Goal: Task Accomplishment & Management: Manage account settings

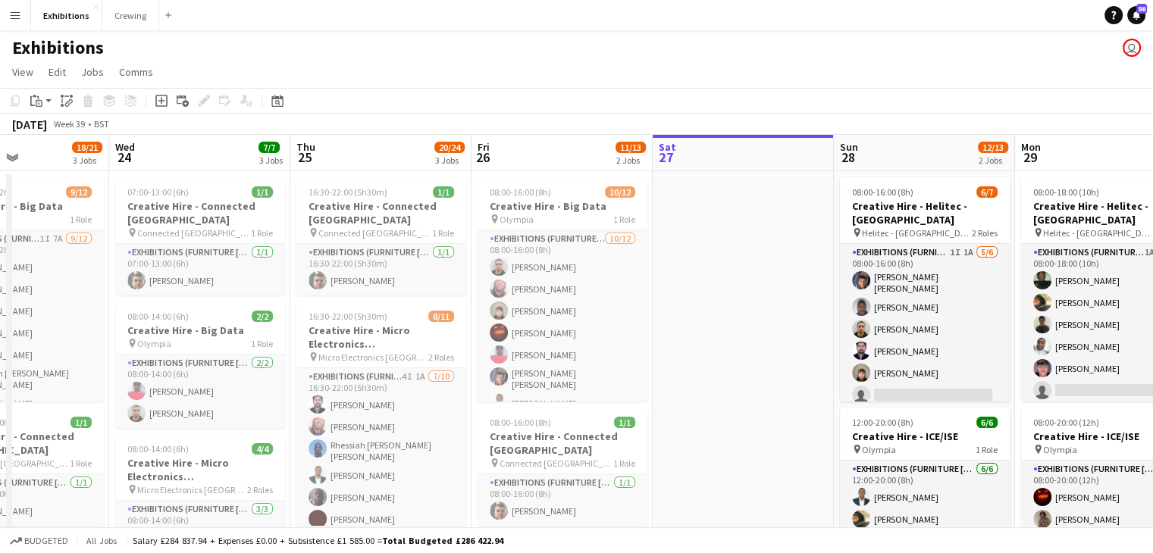
click at [10, 15] on app-icon "Menu" at bounding box center [15, 15] width 12 height 12
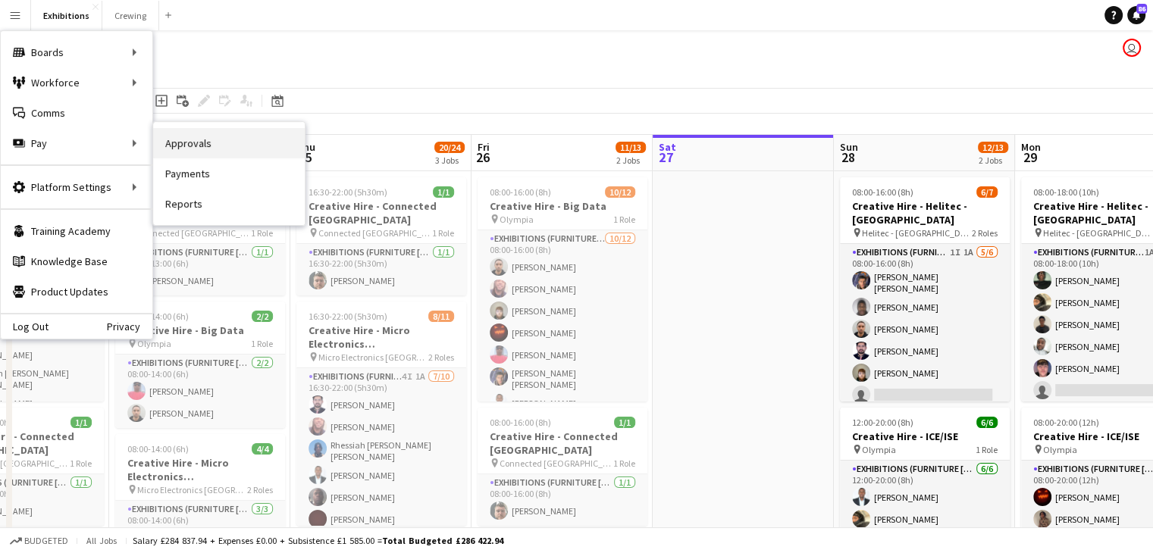
click at [208, 139] on link "Approvals" at bounding box center [229, 143] width 152 height 30
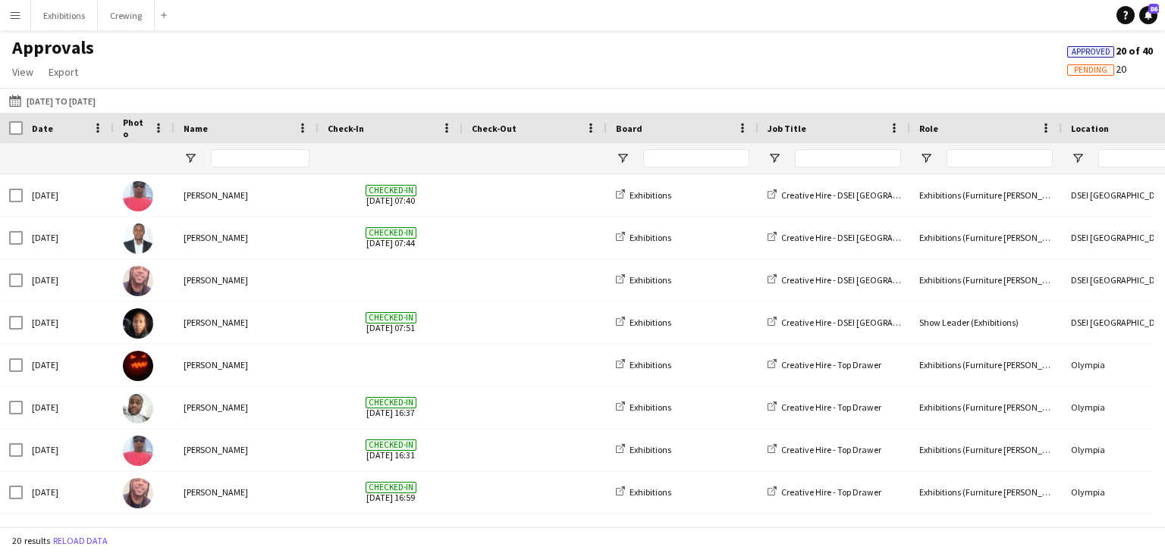
click at [21, 21] on button "Menu" at bounding box center [15, 15] width 30 height 30
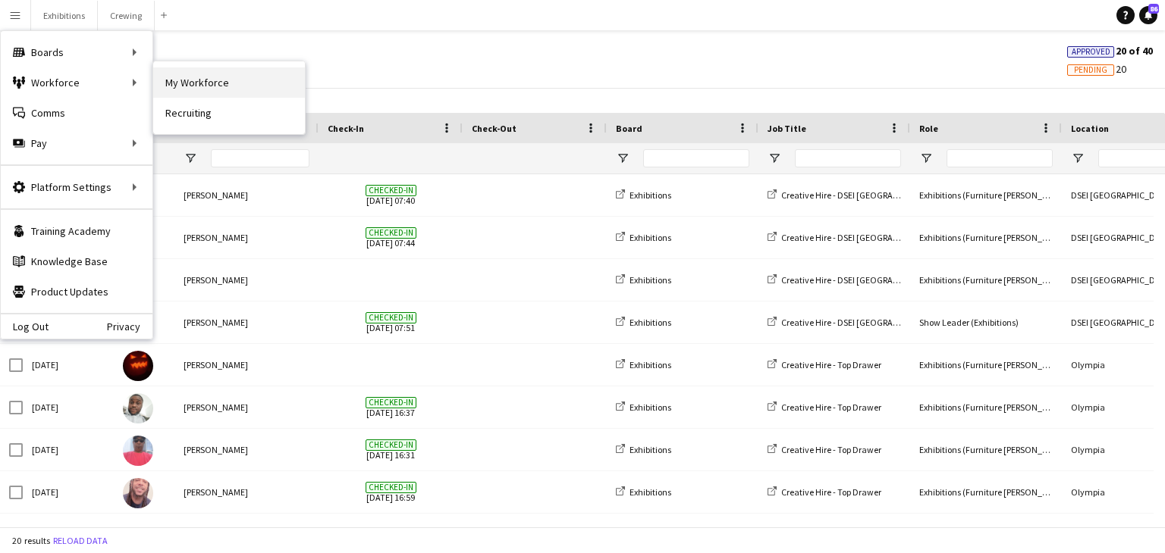
click at [196, 80] on link "My Workforce" at bounding box center [229, 82] width 152 height 30
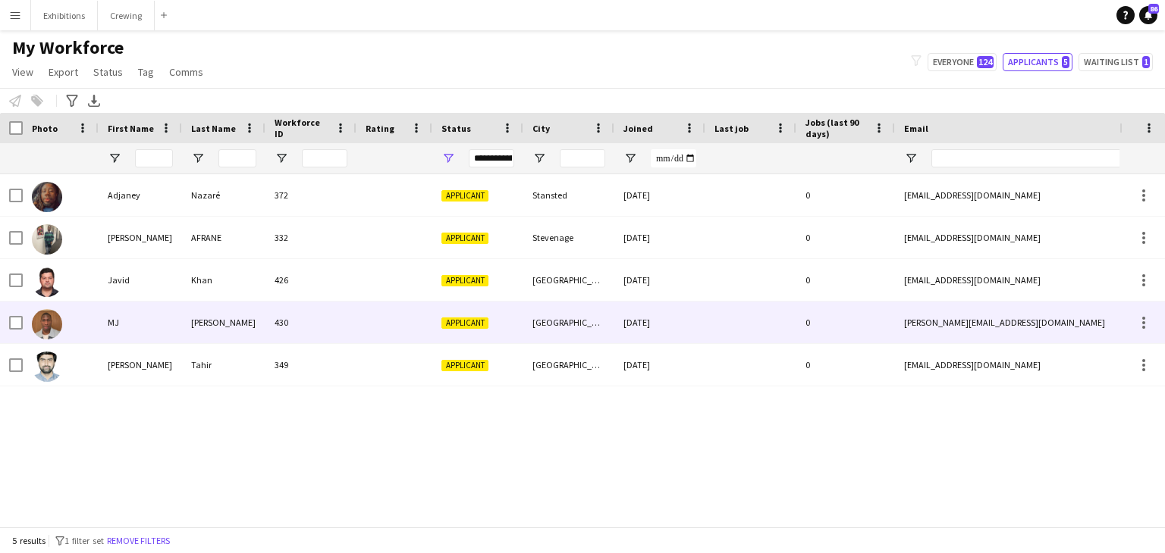
click at [340, 328] on div "430" at bounding box center [310, 323] width 91 height 42
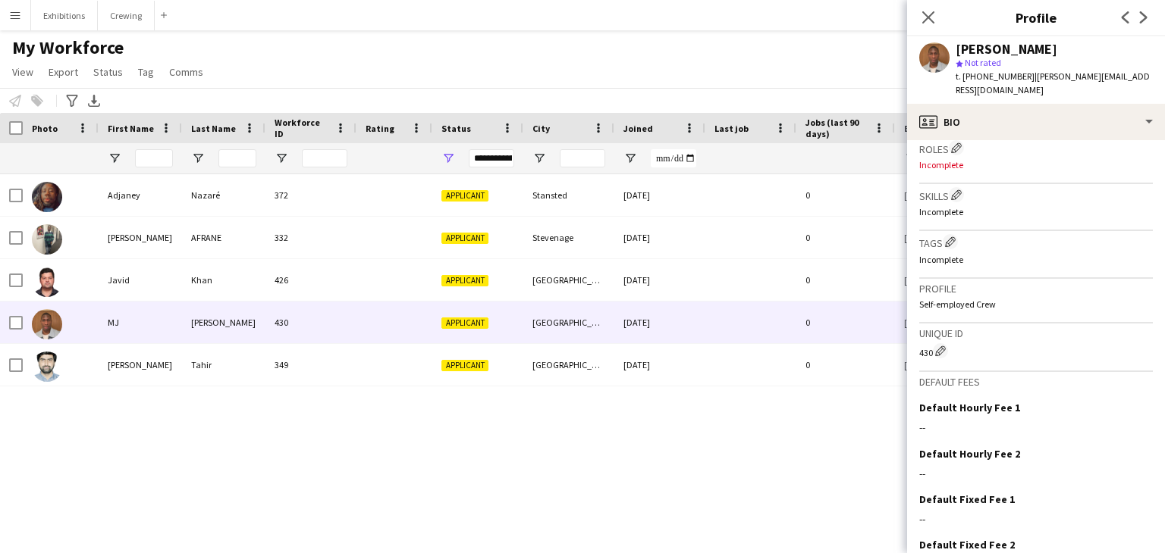
scroll to position [550, 0]
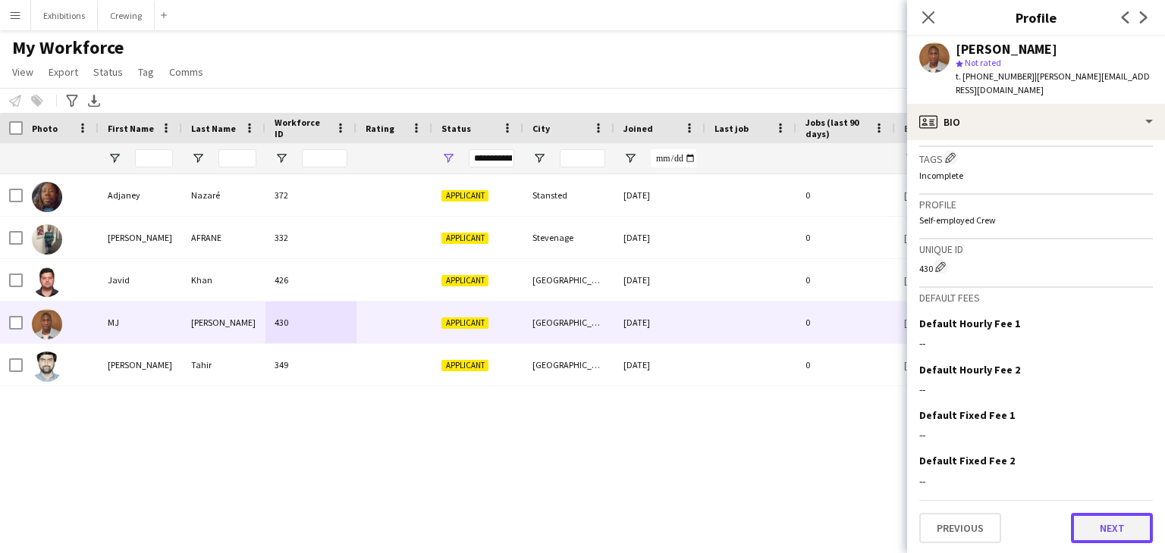
click at [1109, 532] on button "Next" at bounding box center [1112, 528] width 82 height 30
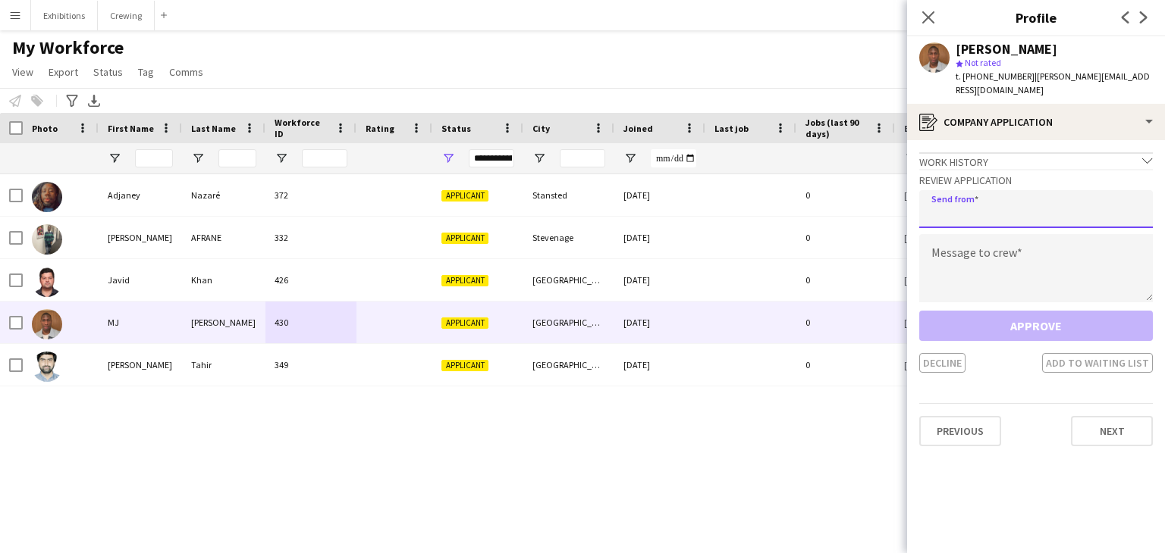
click at [1011, 205] on input "email" at bounding box center [1036, 209] width 234 height 38
type input "**********"
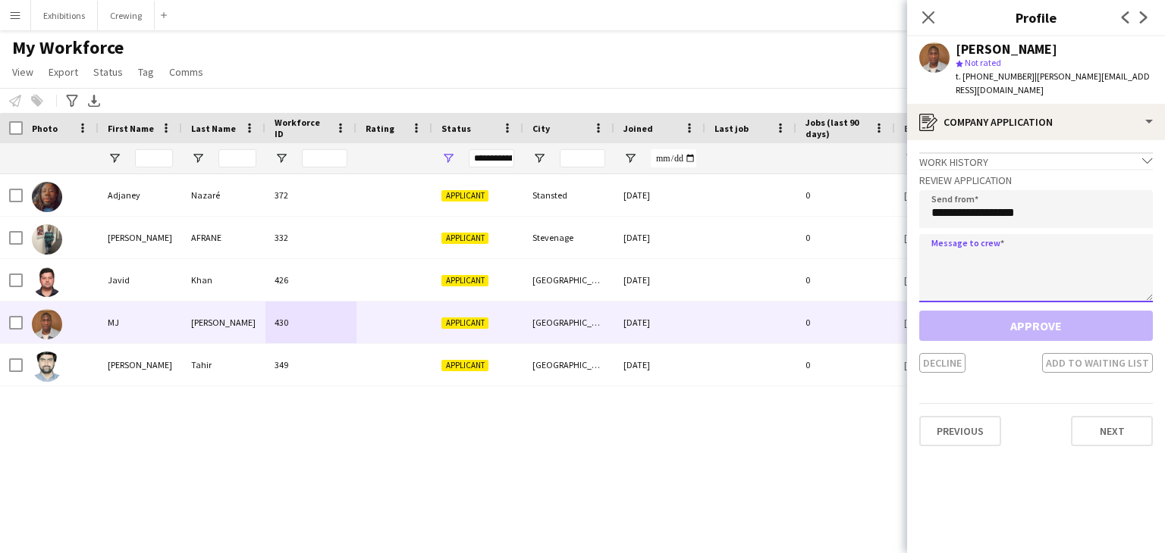
click at [1030, 240] on textarea at bounding box center [1036, 268] width 234 height 68
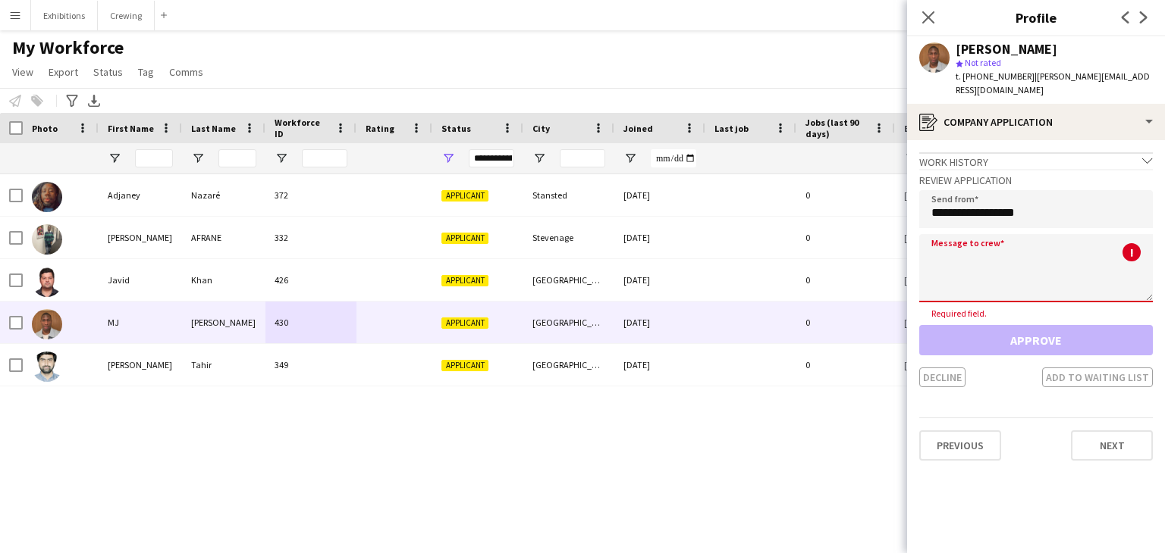
click at [970, 240] on textarea at bounding box center [1036, 268] width 234 height 68
paste textarea "**********"
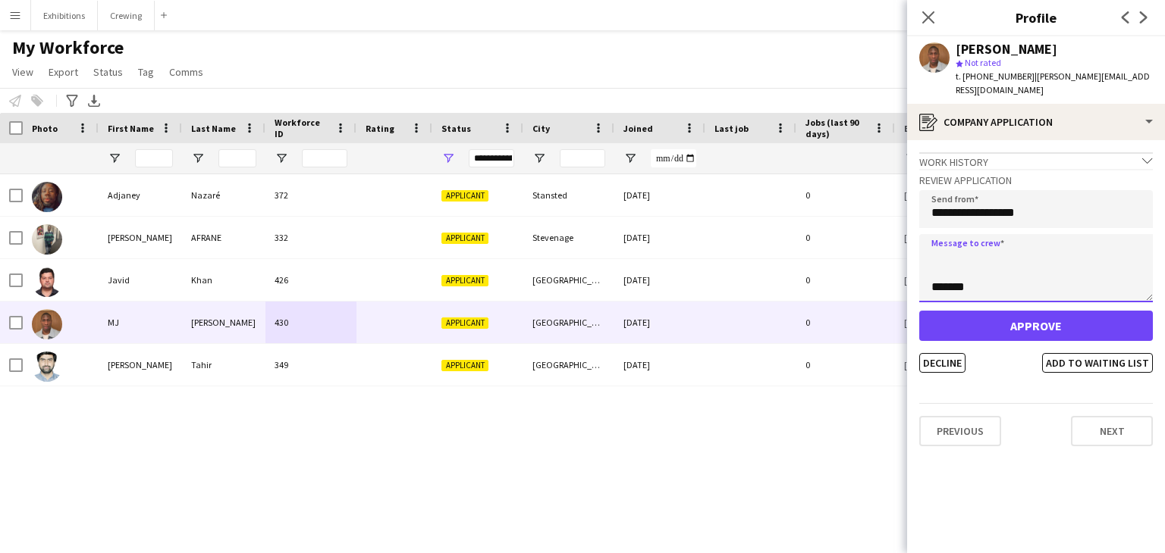
scroll to position [0, 0]
click at [974, 240] on textarea "**********" at bounding box center [1036, 268] width 234 height 68
type textarea "**********"
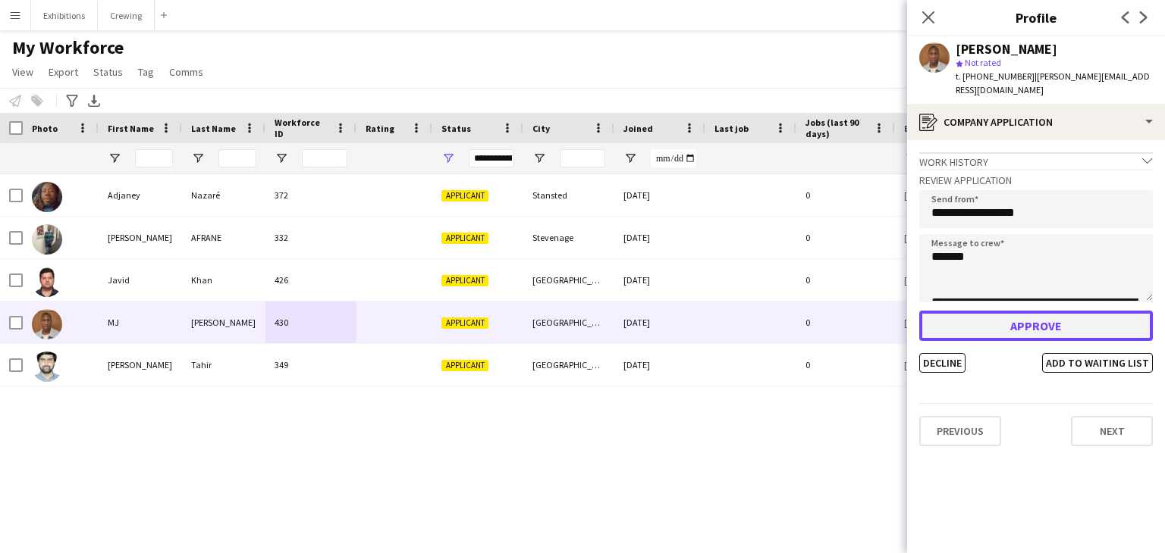
click at [1035, 315] on button "Approve" at bounding box center [1036, 326] width 234 height 30
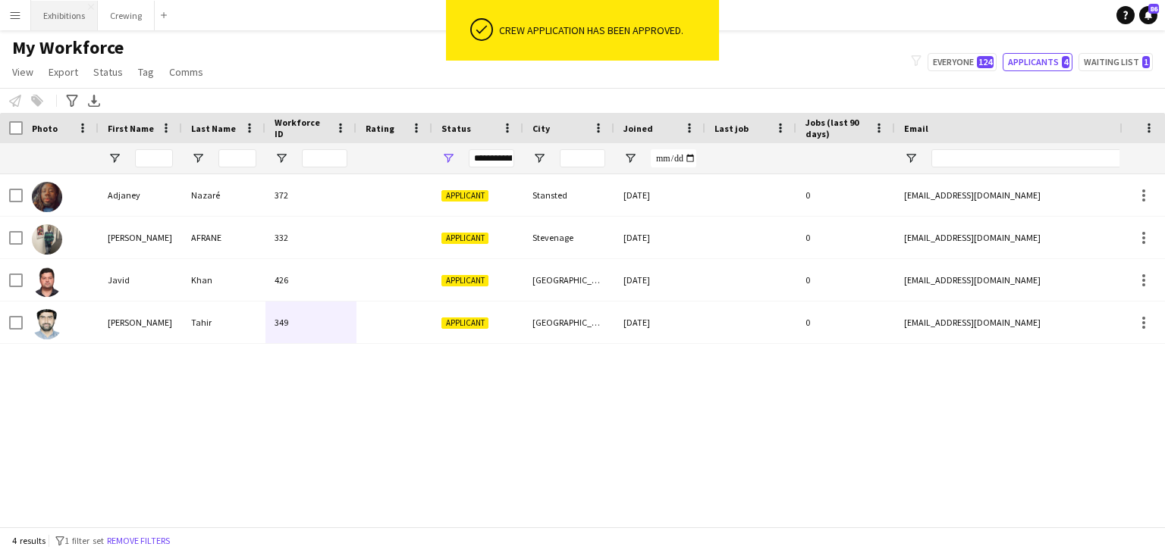
click at [57, 21] on button "Exhibitions Close" at bounding box center [64, 16] width 67 height 30
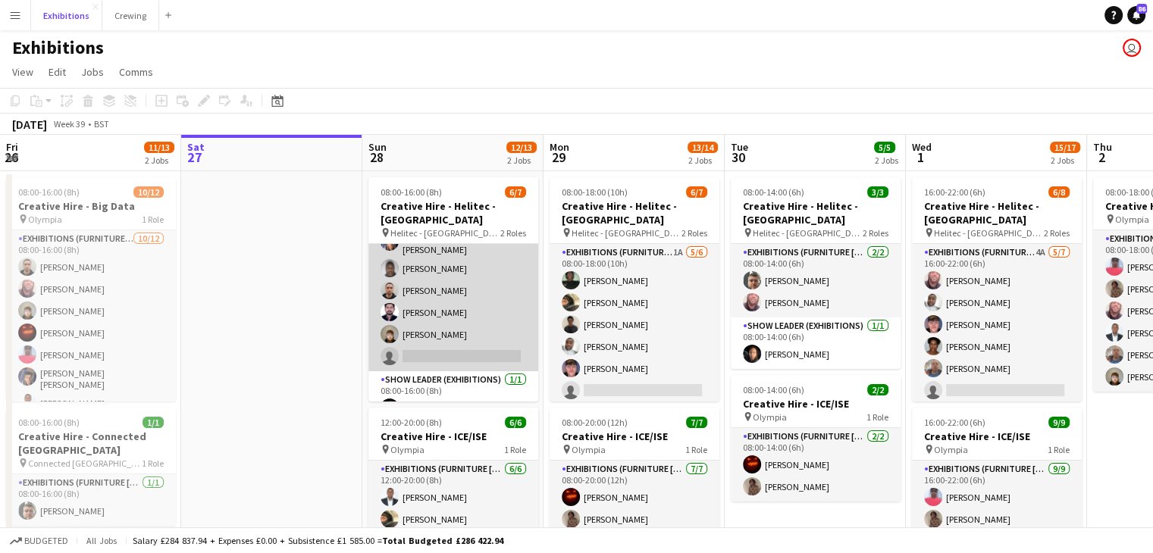
scroll to position [39, 0]
click at [469, 346] on app-card-role "Exhibitions (Furniture [PERSON_NAME]) 1I 1A [DATE] 08:00-16:00 (8h) [PERSON_NAM…" at bounding box center [453, 288] width 170 height 166
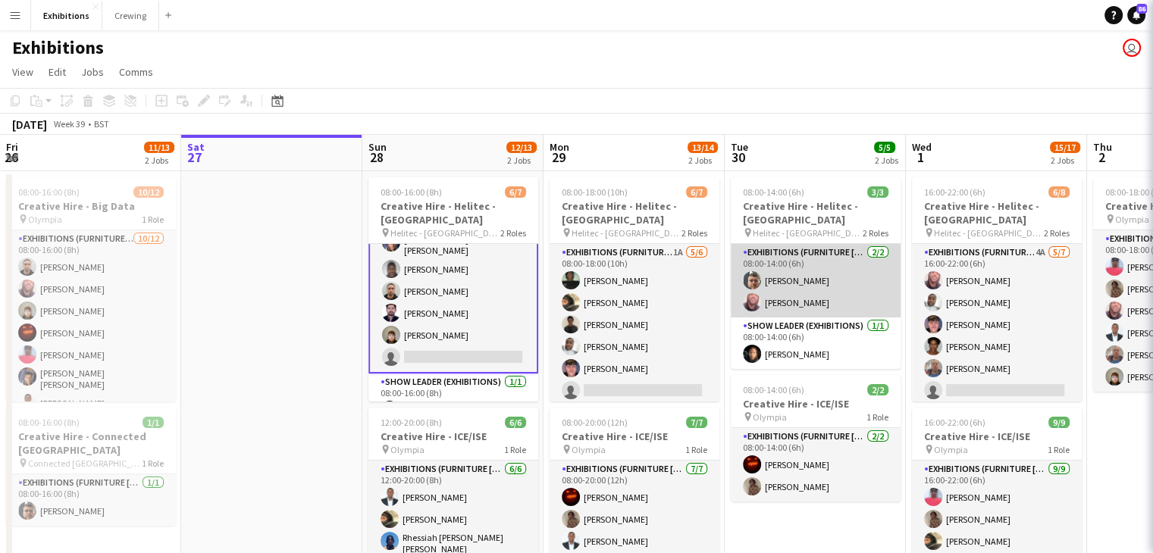
scroll to position [41, 0]
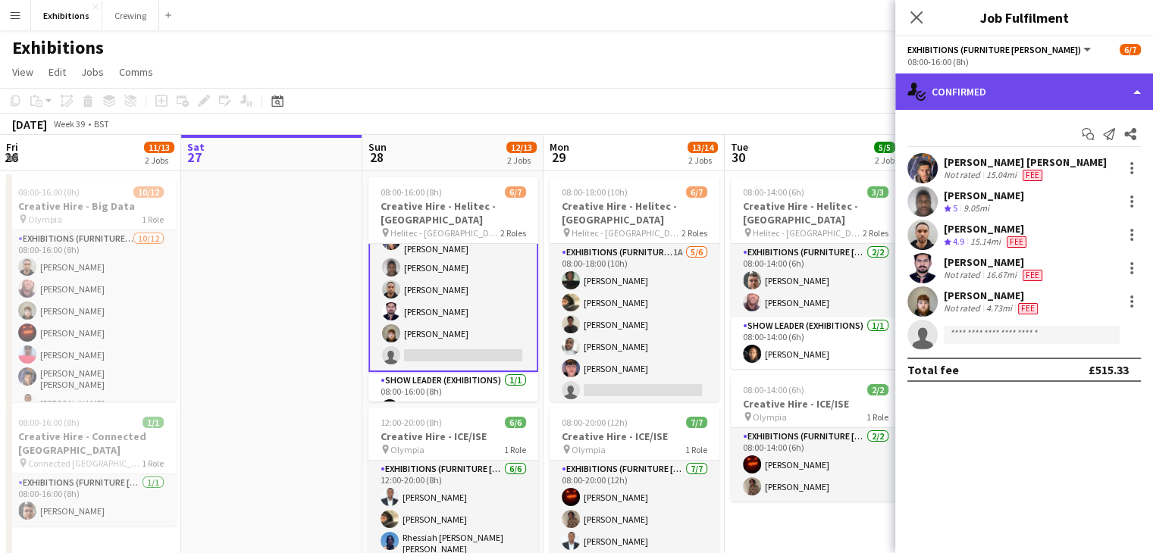
click at [1075, 102] on div "single-neutral-actions-check-2 Confirmed" at bounding box center [1024, 92] width 258 height 36
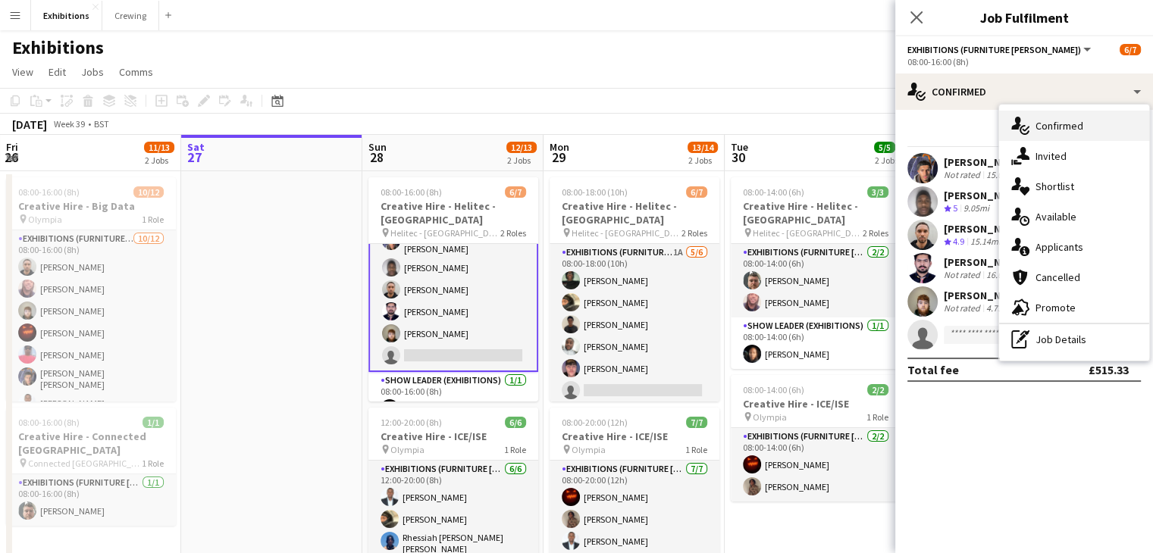
click at [1083, 128] on div "single-neutral-actions-check-2 Confirmed" at bounding box center [1074, 126] width 150 height 30
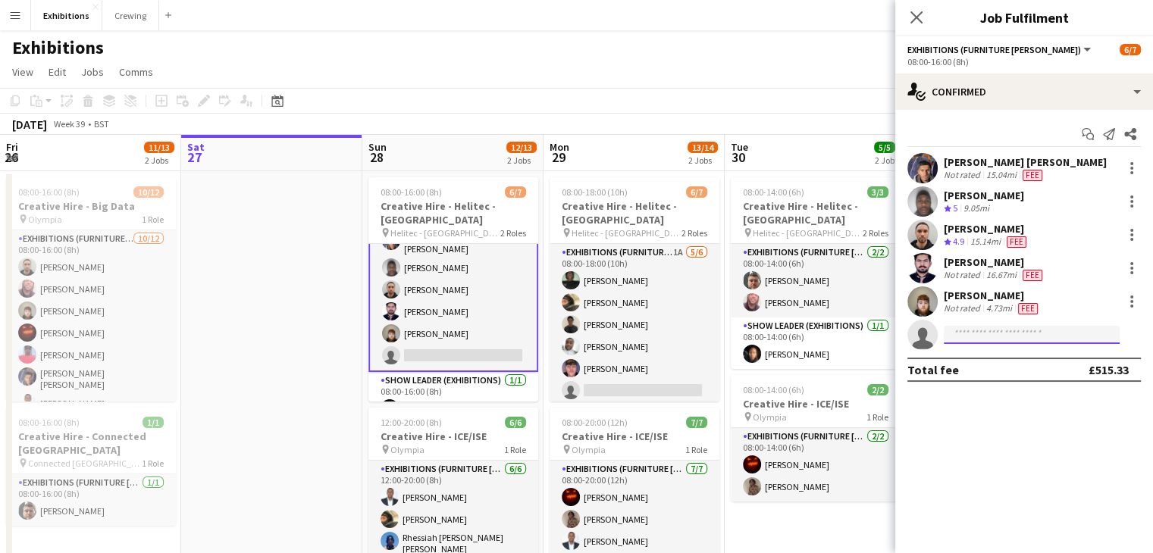
click at [1012, 333] on input at bounding box center [1032, 335] width 176 height 18
type input "*"
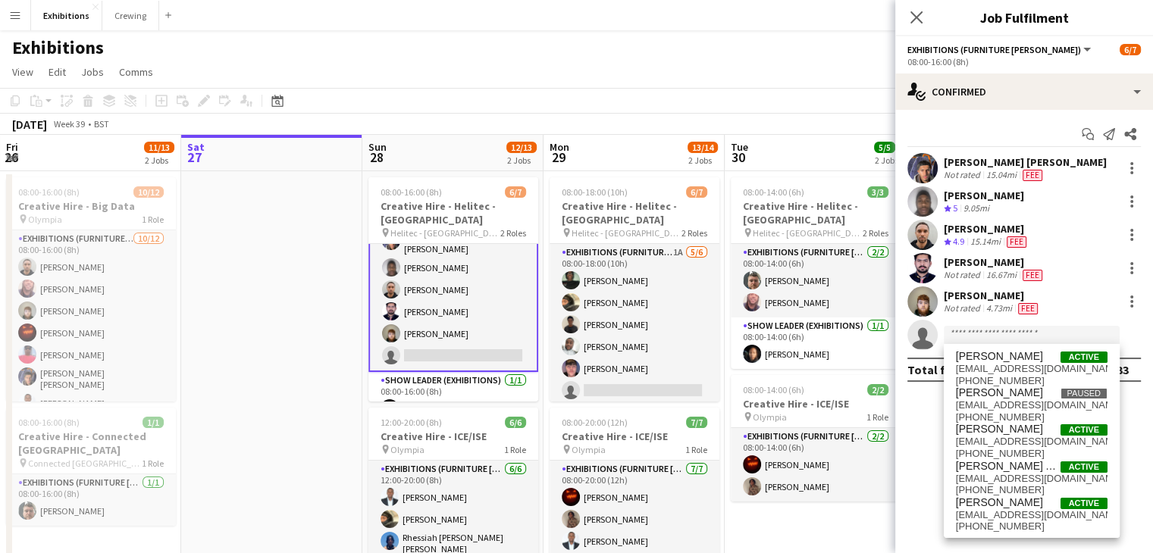
click at [10, 9] on app-icon "Menu" at bounding box center [15, 15] width 12 height 12
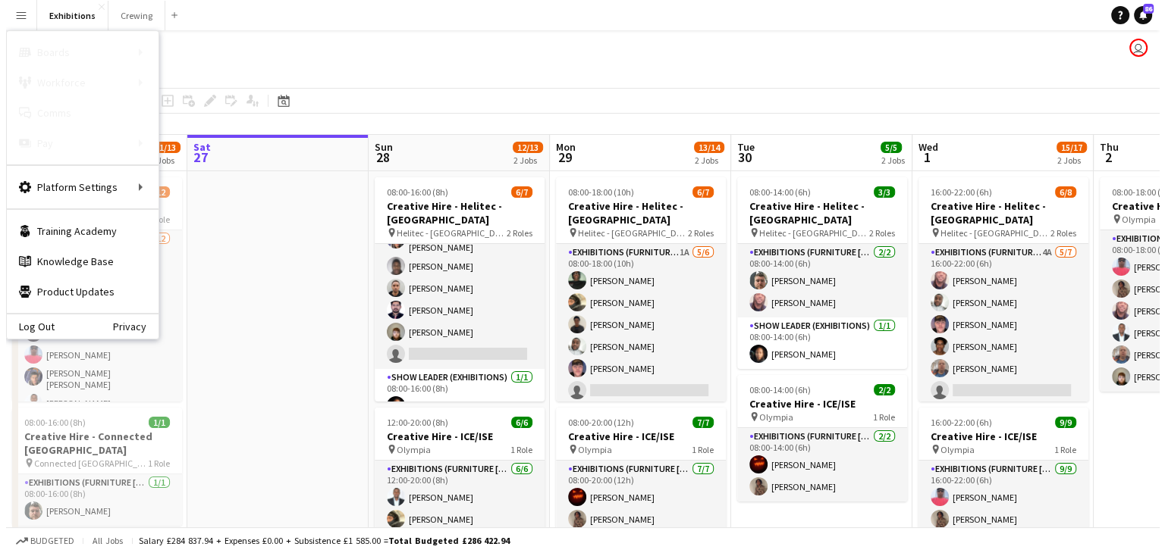
scroll to position [39, 0]
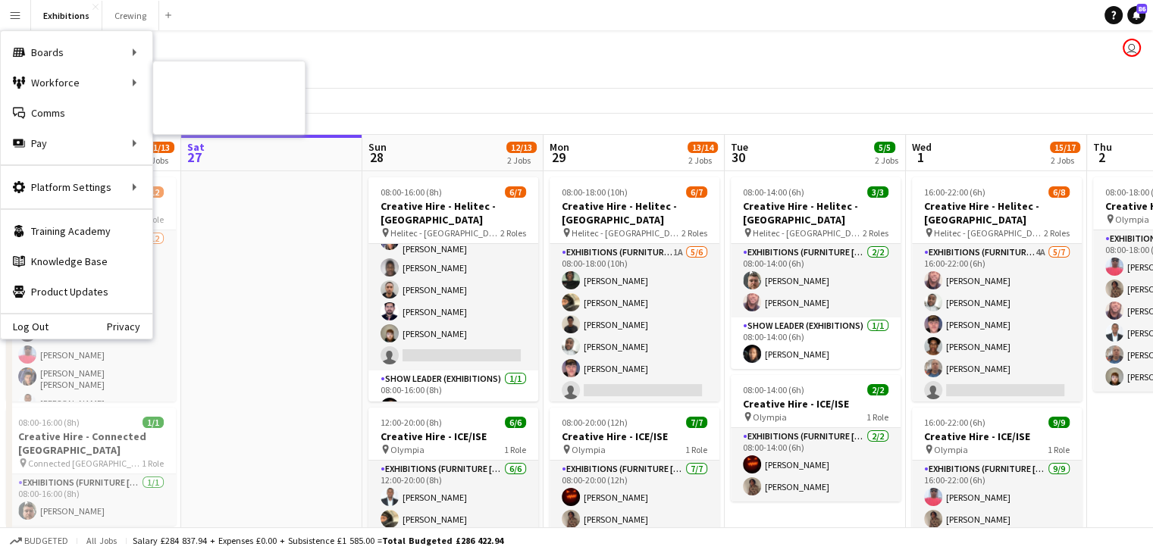
click at [215, 73] on link "My Workforce" at bounding box center [229, 82] width 152 height 30
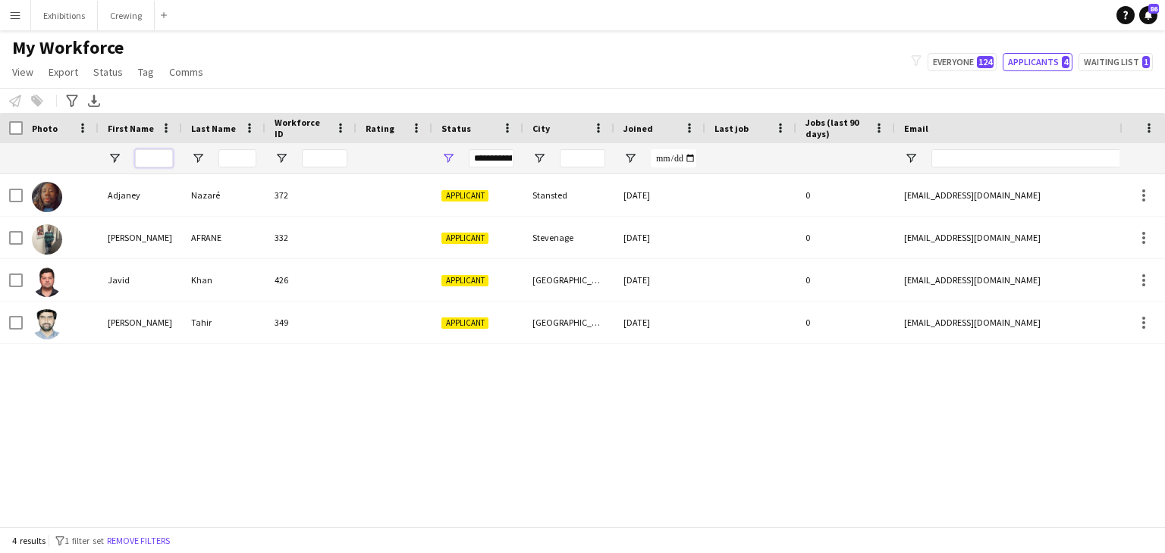
click at [154, 158] on input "First Name Filter Input" at bounding box center [154, 158] width 38 height 18
click at [977, 67] on button "Everyone 124" at bounding box center [961, 62] width 69 height 18
type input "**********"
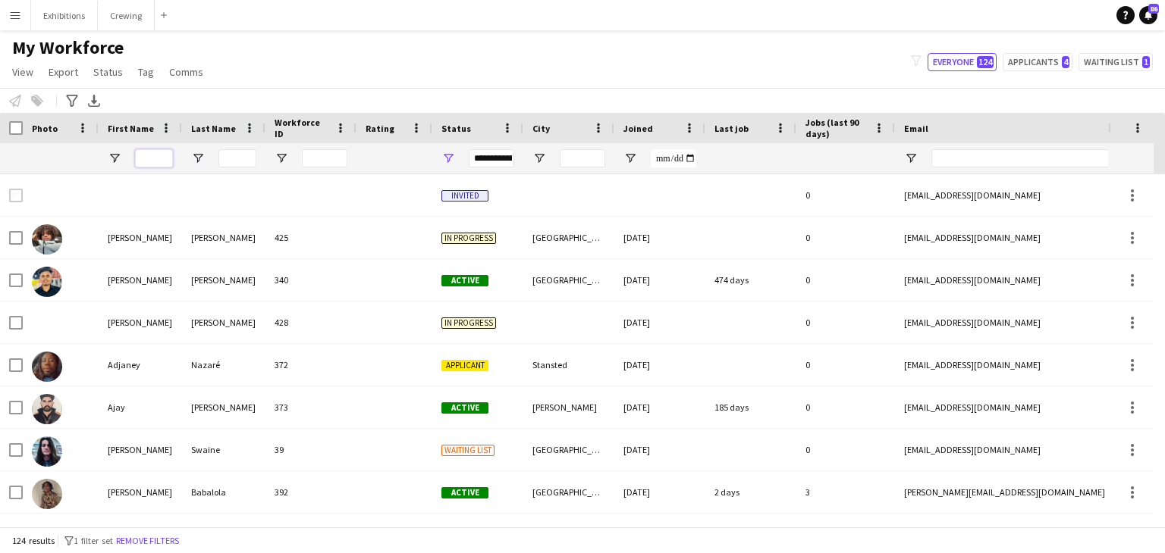
click at [152, 158] on input "First Name Filter Input" at bounding box center [154, 158] width 38 height 18
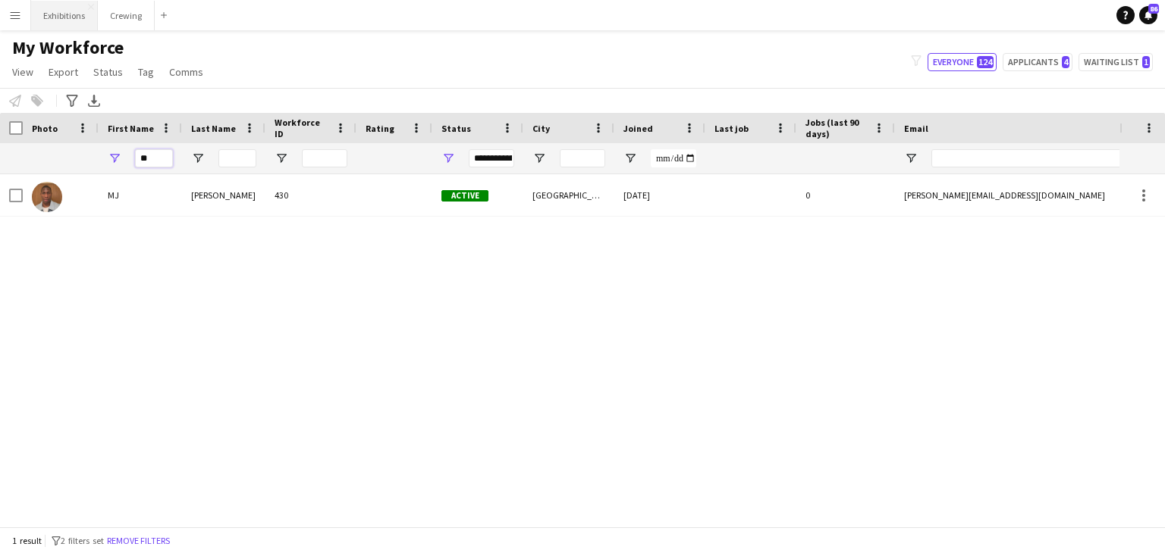
type input "**"
click at [60, 19] on button "Exhibitions Close" at bounding box center [64, 16] width 67 height 30
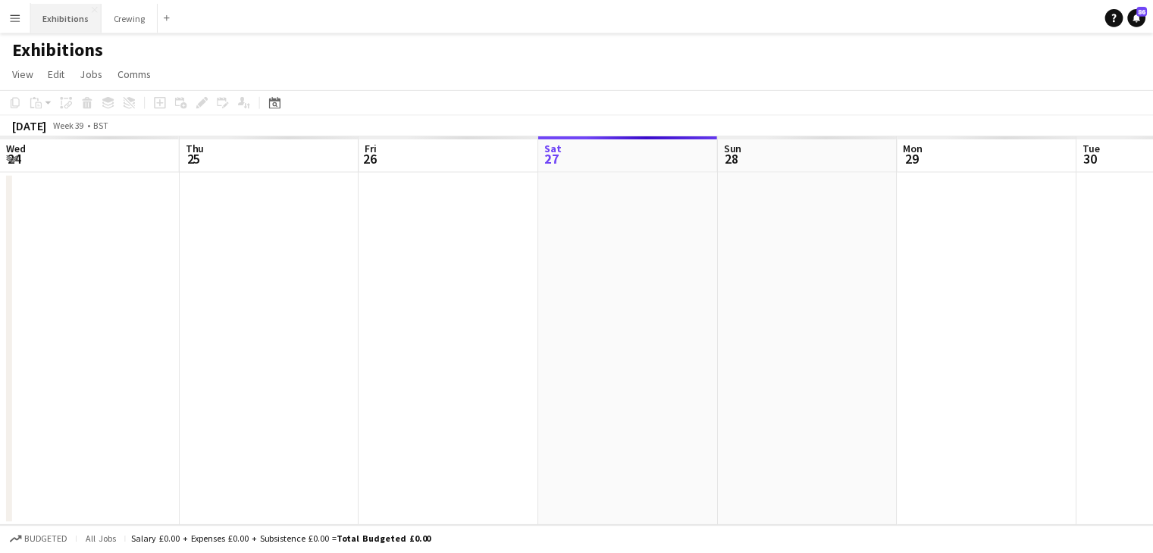
scroll to position [0, 362]
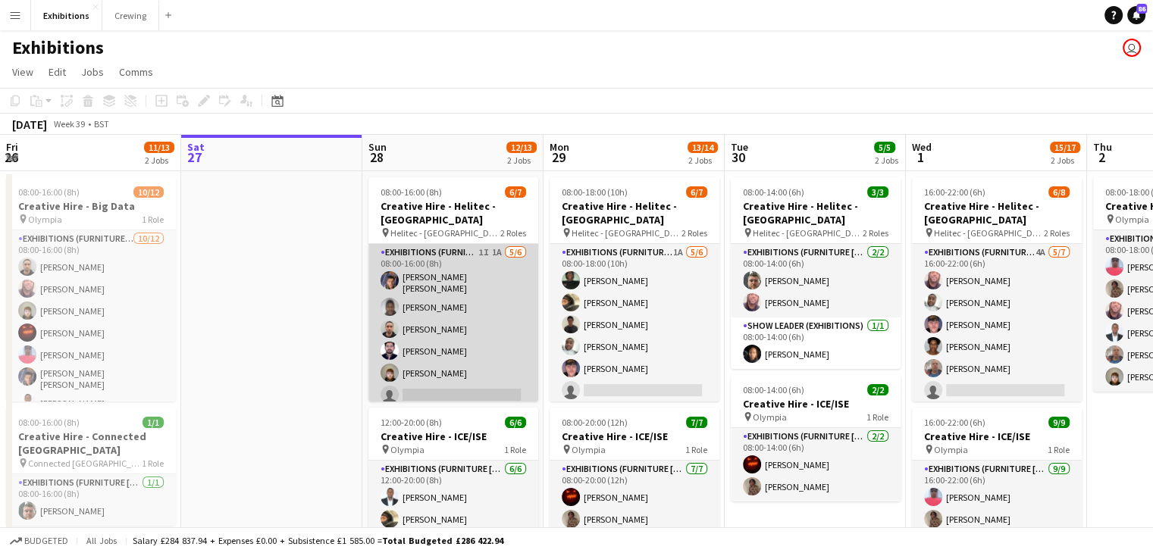
click at [465, 350] on app-card-role "Exhibitions (Furniture [PERSON_NAME]) 1I 1A [DATE] 08:00-16:00 (8h) [PERSON_NAM…" at bounding box center [453, 327] width 170 height 166
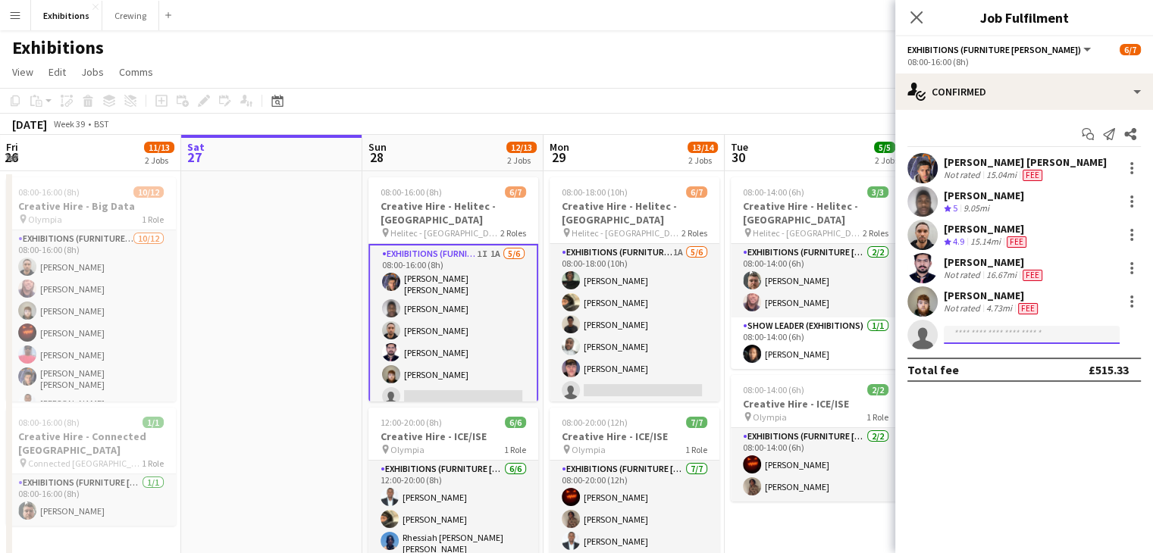
click at [1021, 329] on input at bounding box center [1032, 335] width 176 height 18
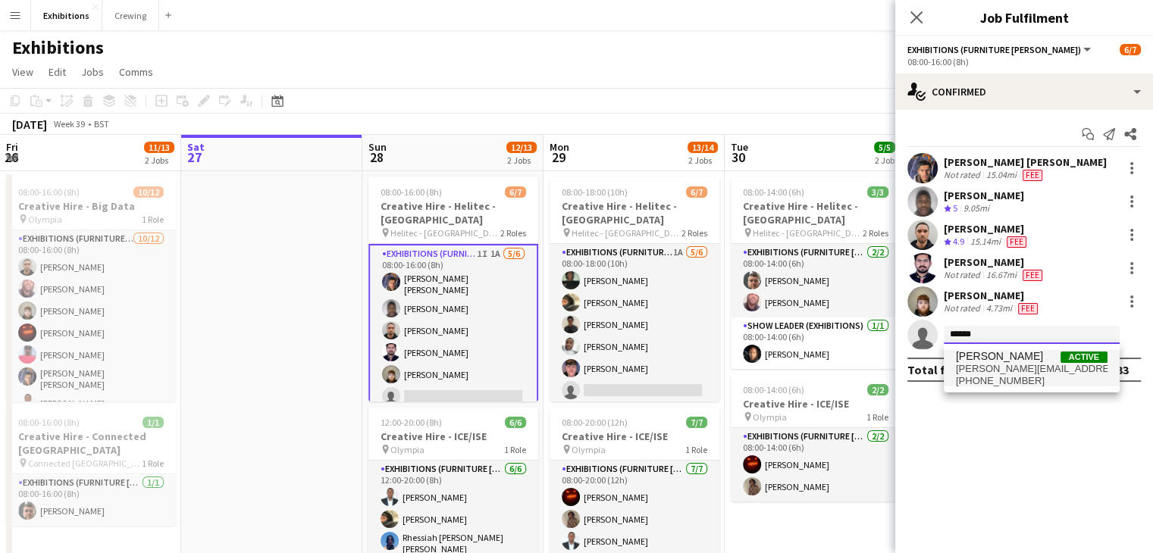
type input "******"
click at [1004, 354] on span "[PERSON_NAME] Active" at bounding box center [1032, 356] width 152 height 13
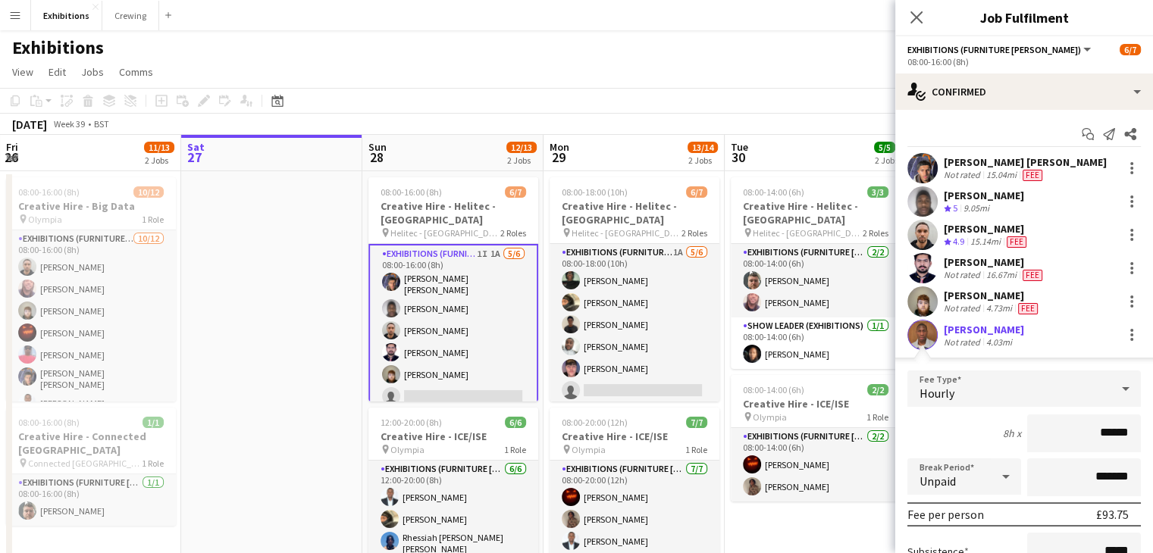
scroll to position [183, 0]
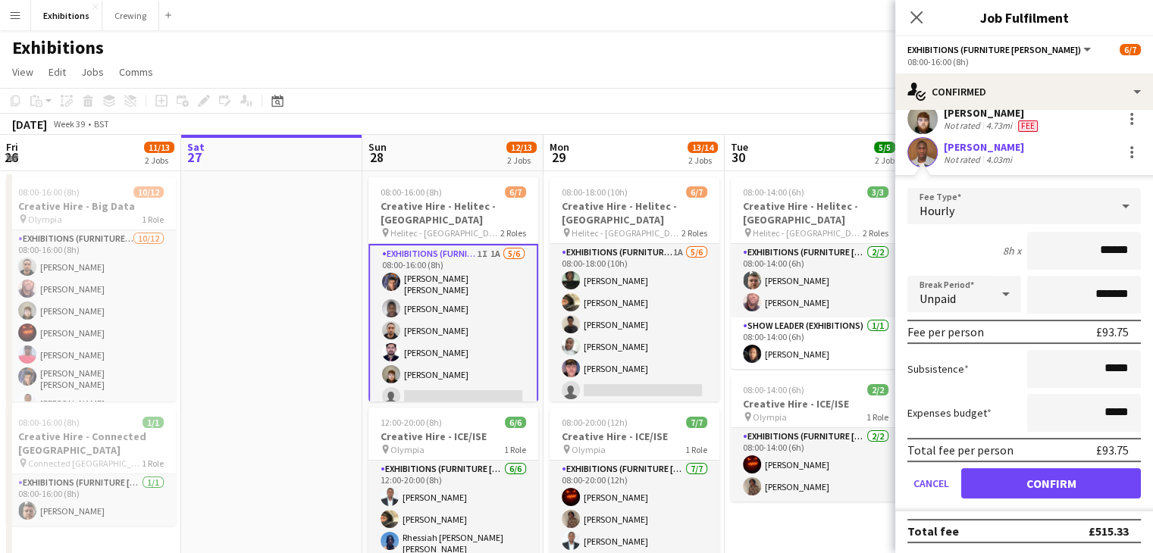
type input "******"
click at [1033, 474] on button "Confirm" at bounding box center [1051, 484] width 180 height 30
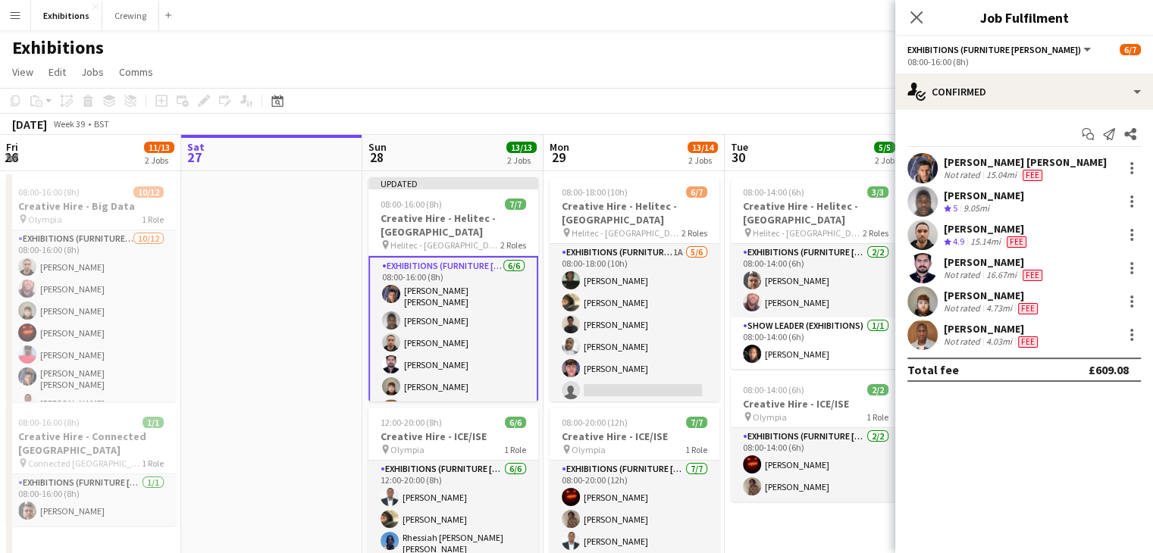
scroll to position [0, 0]
click at [792, 109] on app-toolbar "Copy Paste Paste Ctrl+V Paste with crew Ctrl+Shift+V Paste linked Job [GEOGRAPH…" at bounding box center [576, 101] width 1153 height 26
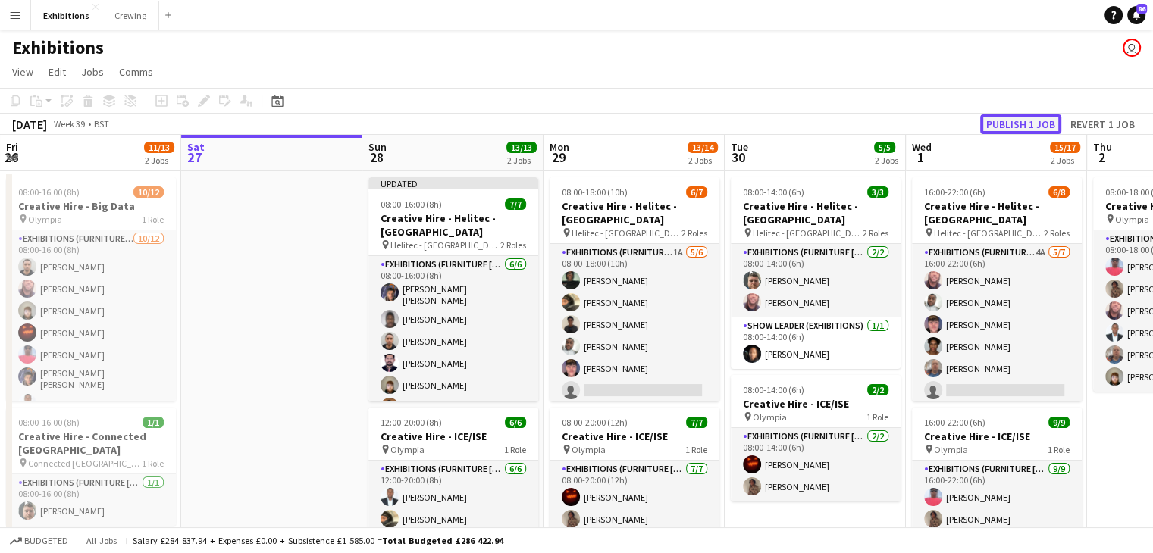
click at [1025, 126] on button "Publish 1 job" at bounding box center [1020, 124] width 81 height 20
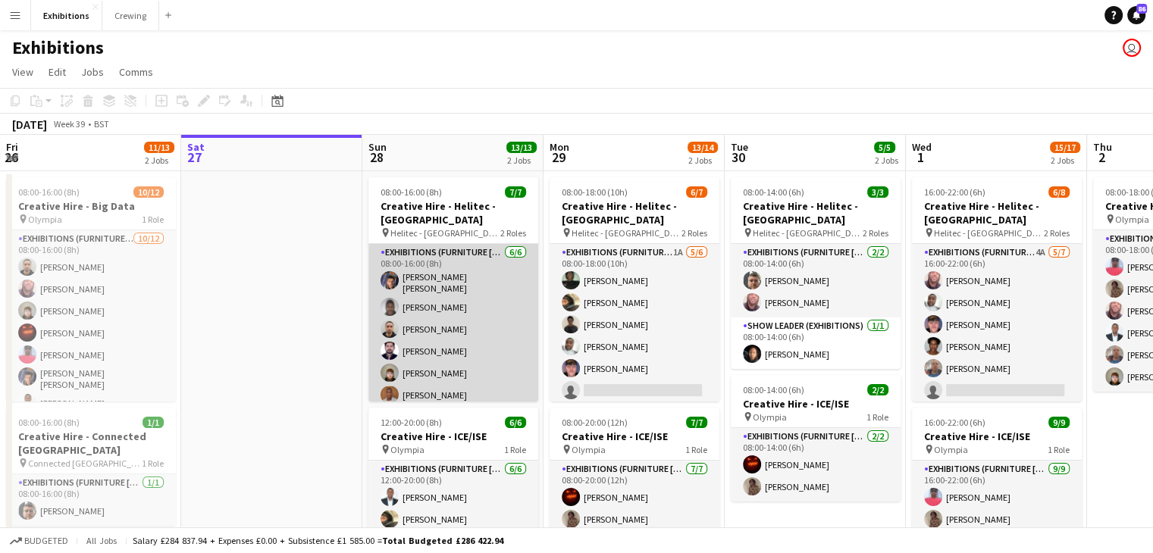
click at [431, 368] on app-card-role "Exhibitions (Furniture [PERSON_NAME]) [DATE] 08:00-16:00 (8h) [PERSON_NAME] [PE…" at bounding box center [453, 327] width 170 height 166
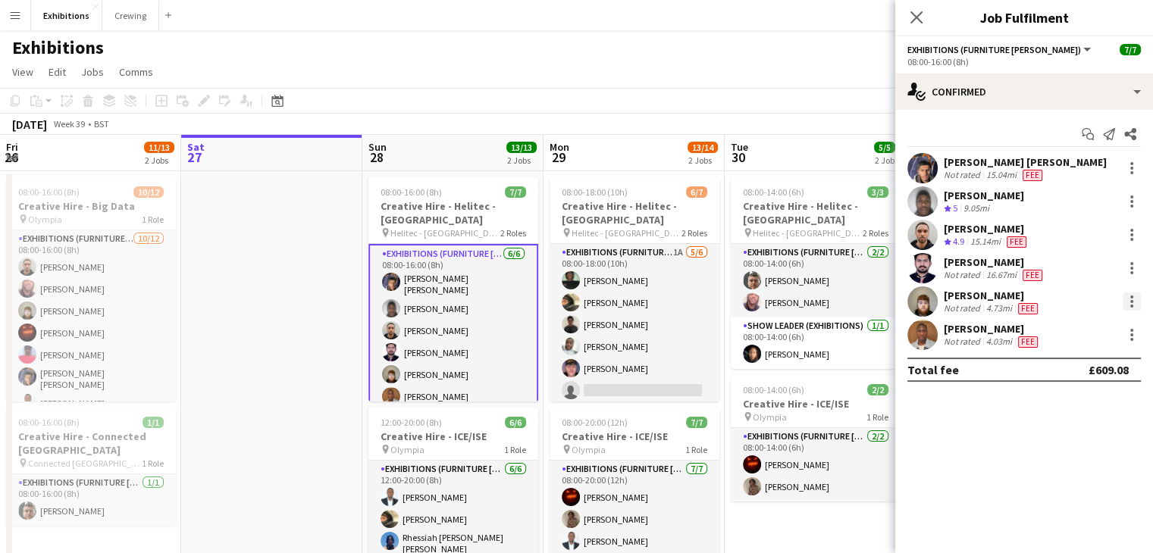
click at [1134, 303] on div at bounding box center [1132, 302] width 18 height 18
click at [1130, 237] on div at bounding box center [576, 276] width 1153 height 553
click at [1130, 237] on div at bounding box center [1132, 235] width 18 height 18
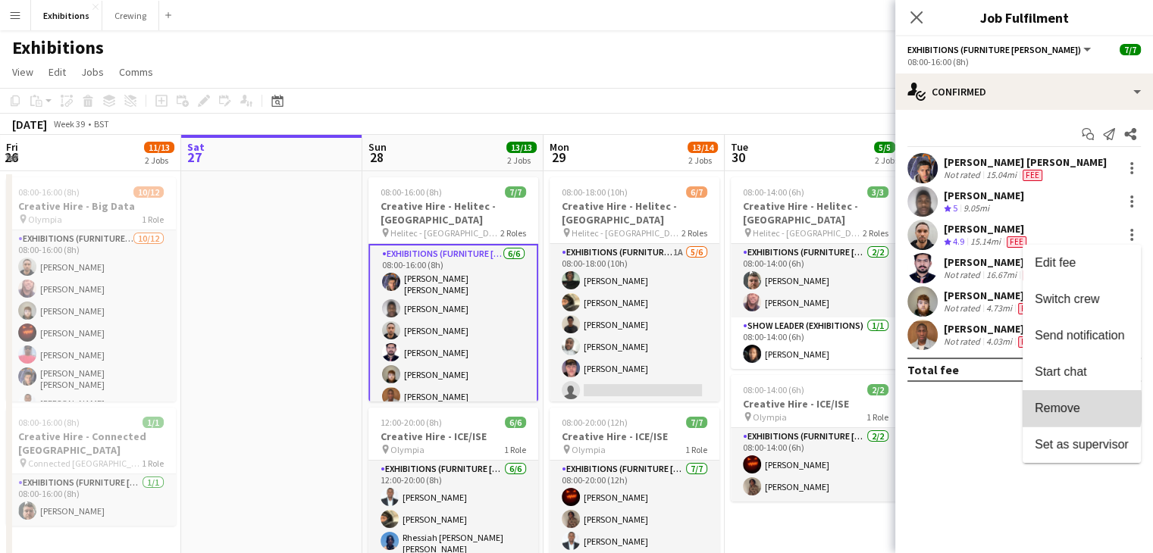
click at [1074, 407] on span "Remove" at bounding box center [1057, 408] width 45 height 13
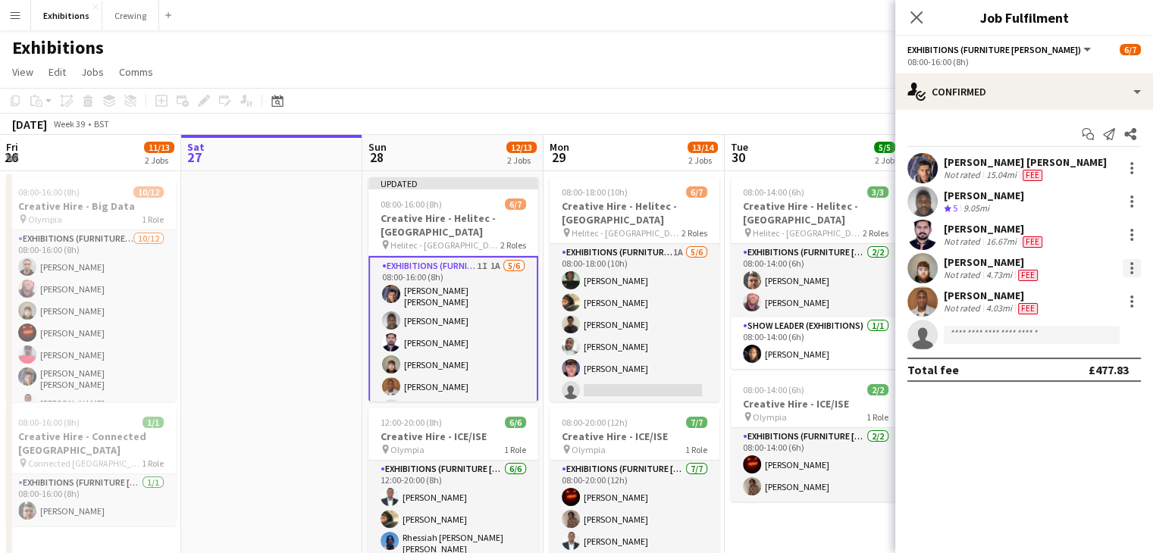
click at [1135, 265] on div at bounding box center [1132, 268] width 18 height 18
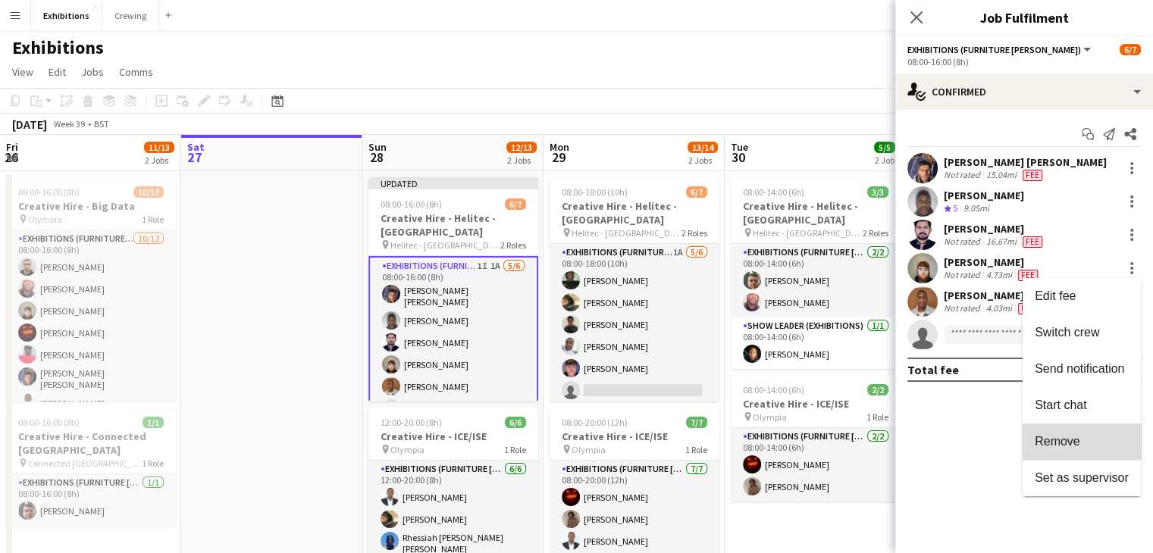
click at [1081, 434] on button "Remove" at bounding box center [1082, 442] width 118 height 36
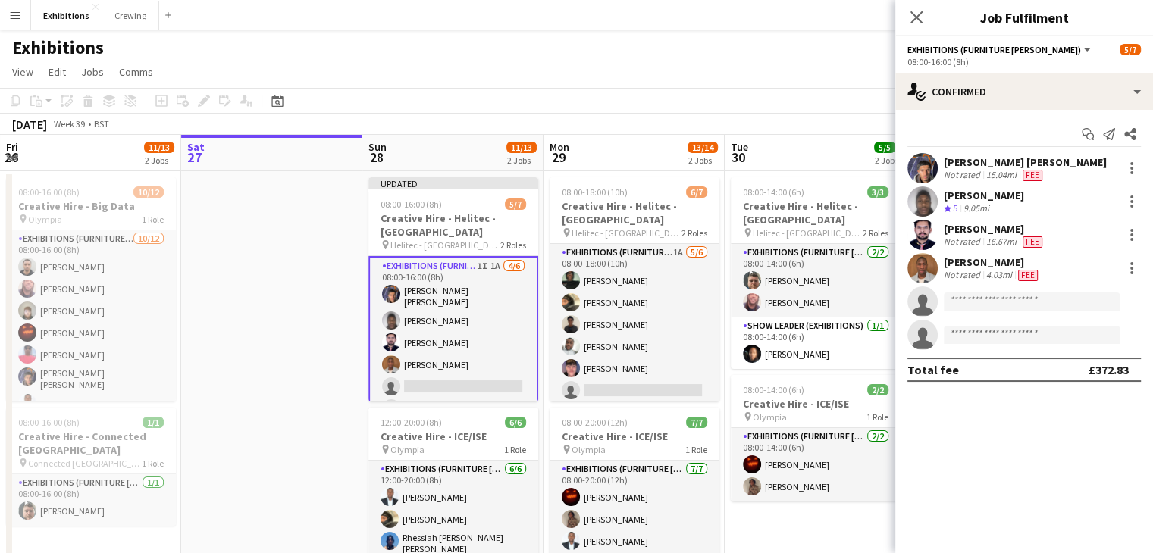
click at [819, 114] on div "[DATE] Week 39 • BST Publish 1 job Revert 1 job" at bounding box center [576, 124] width 1153 height 21
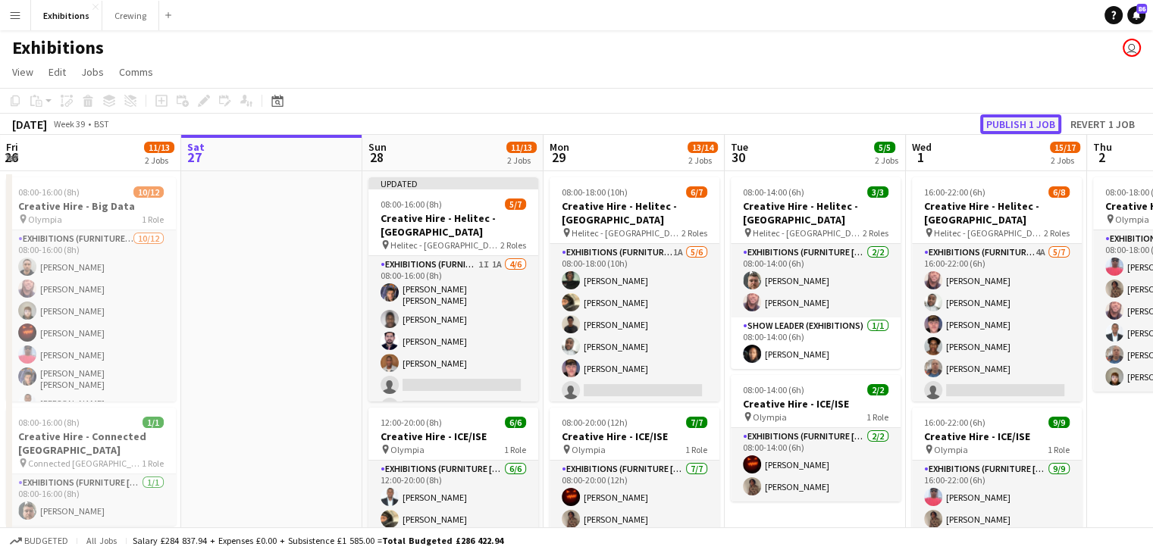
click at [998, 124] on button "Publish 1 job" at bounding box center [1020, 124] width 81 height 20
